Goal: Task Accomplishment & Management: Manage account settings

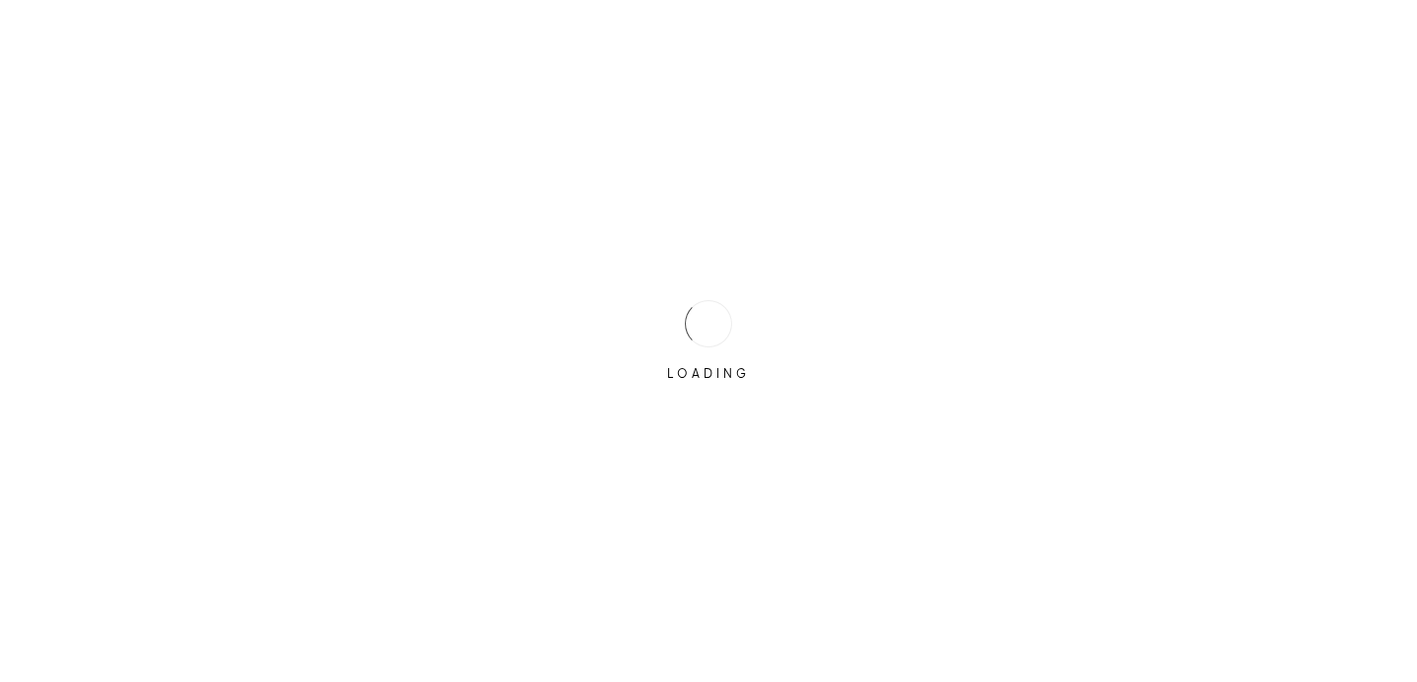
click at [619, 305] on div "LOADING" at bounding box center [708, 341] width 1417 height 682
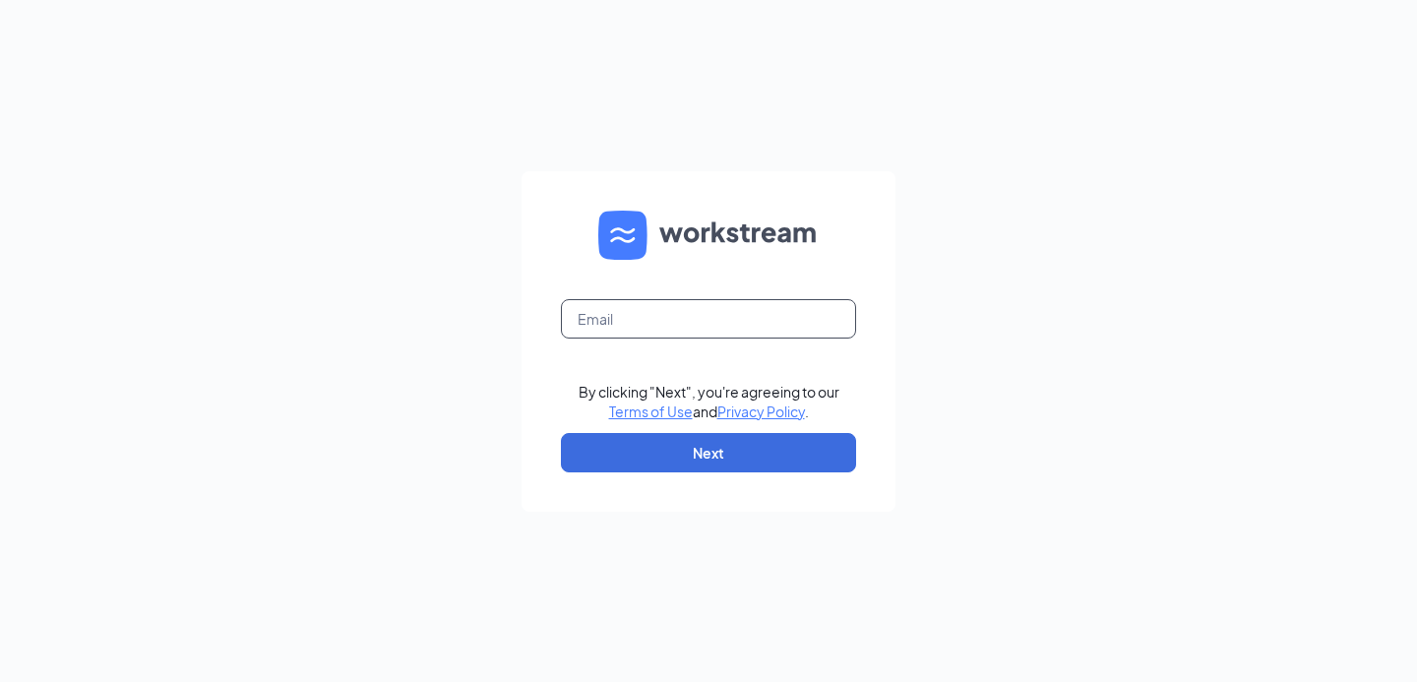
click at [619, 305] on input "text" at bounding box center [708, 318] width 295 height 39
type input "umair77ahmed@gmail.com"
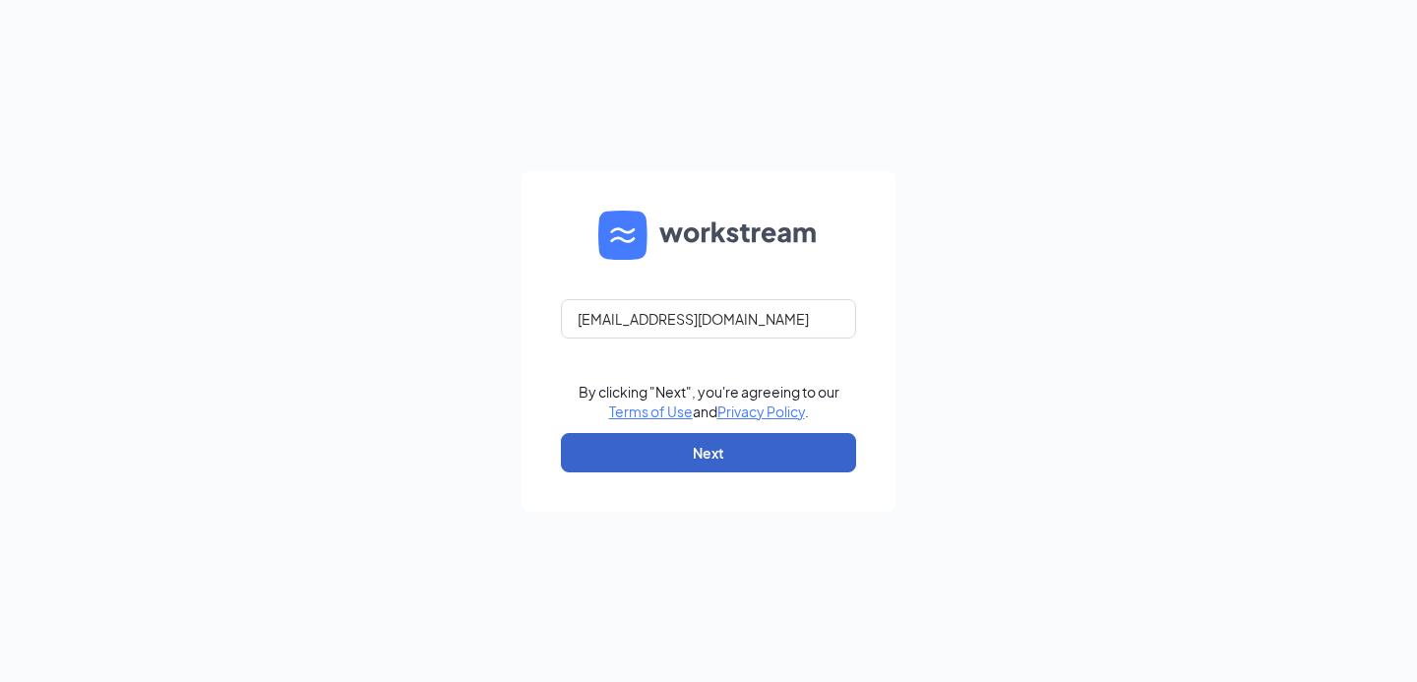
click at [683, 435] on button "Next" at bounding box center [708, 452] width 295 height 39
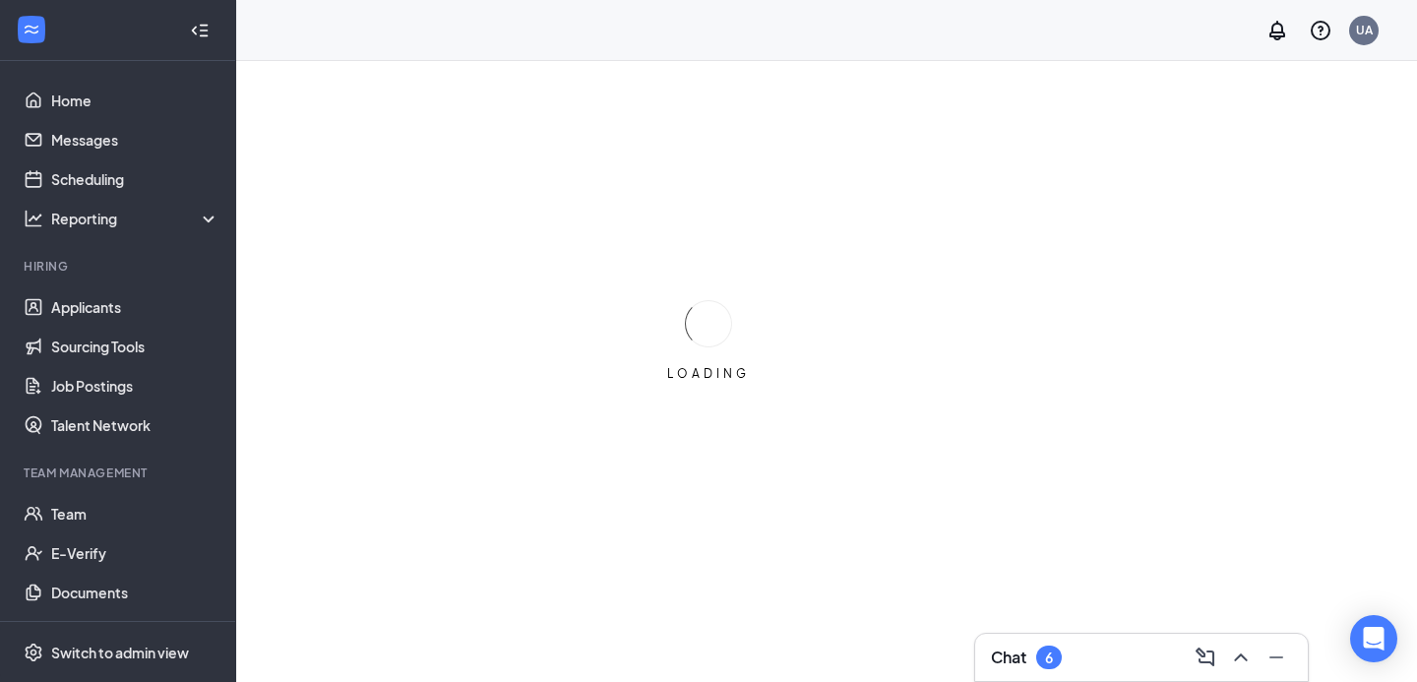
scroll to position [51, 0]
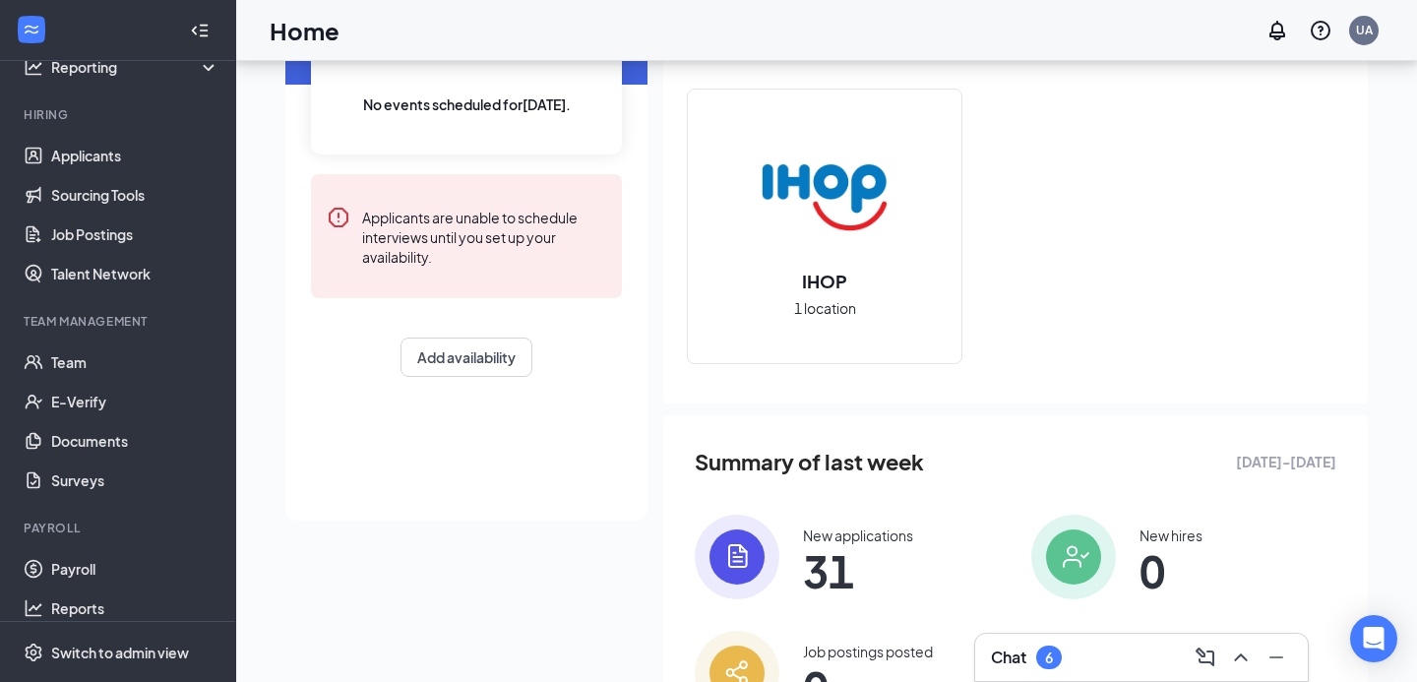
scroll to position [147, 0]
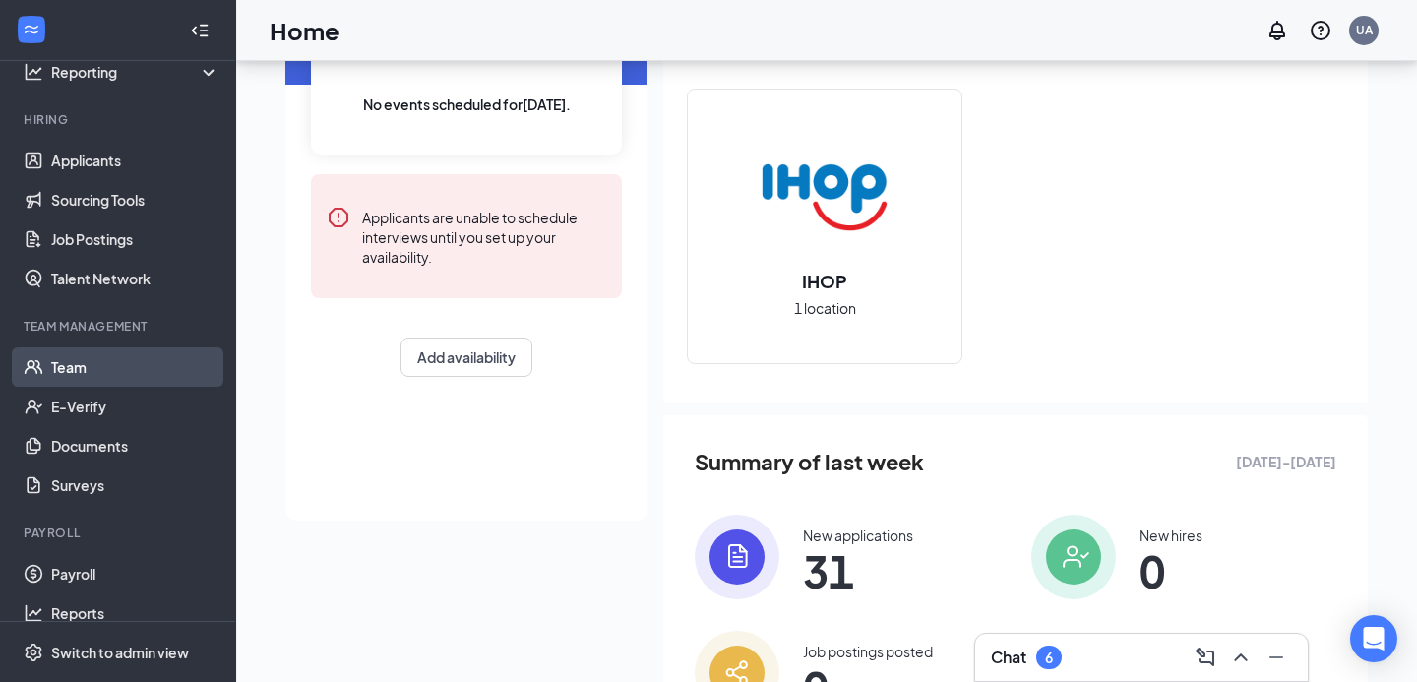
click at [125, 377] on link "Team" at bounding box center [135, 366] width 168 height 39
